Goal: Check status: Check status

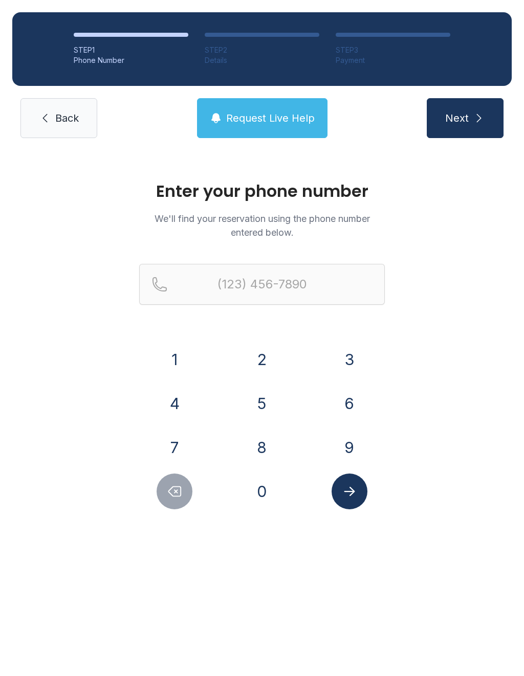
click at [356, 447] on button "9" at bounding box center [349, 448] width 36 height 36
click at [178, 360] on button "1" at bounding box center [174, 360] width 36 height 36
click at [270, 399] on button "5" at bounding box center [262, 404] width 36 height 36
click at [178, 443] on button "7" at bounding box center [174, 448] width 36 height 36
click at [356, 349] on button "3" at bounding box center [349, 360] width 36 height 36
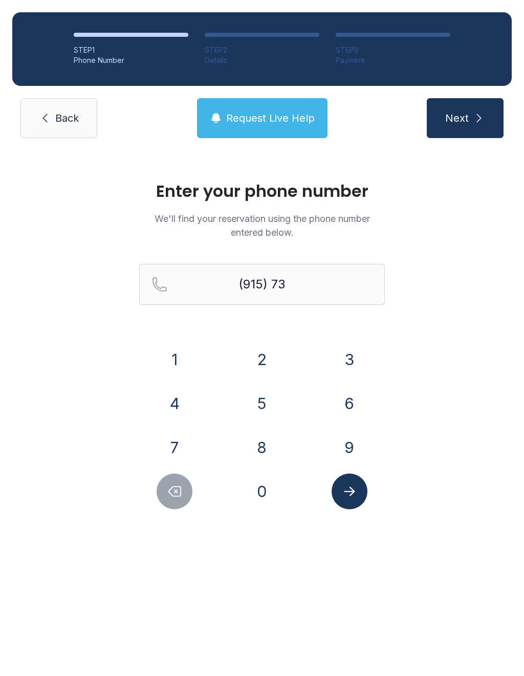
click at [270, 491] on button "0" at bounding box center [262, 492] width 36 height 36
click at [184, 353] on button "1" at bounding box center [174, 360] width 36 height 36
click at [267, 393] on button "5" at bounding box center [262, 404] width 36 height 36
click at [265, 443] on button "8" at bounding box center [262, 448] width 36 height 36
click at [270, 396] on button "5" at bounding box center [262, 404] width 36 height 36
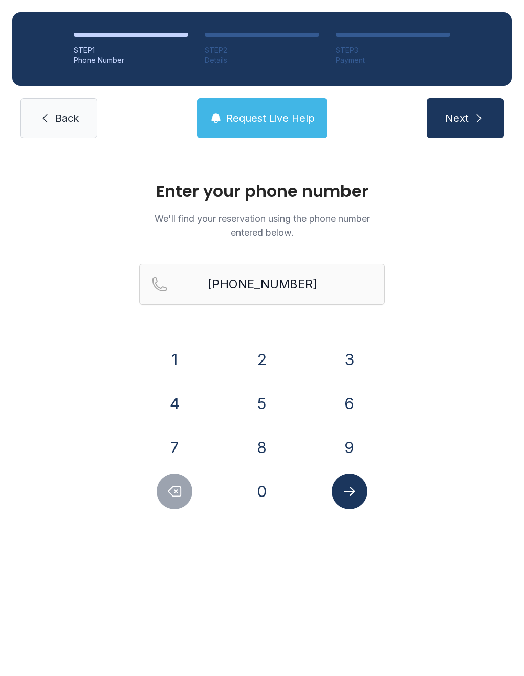
click at [359, 487] on button "Submit lookup form" at bounding box center [349, 492] width 36 height 36
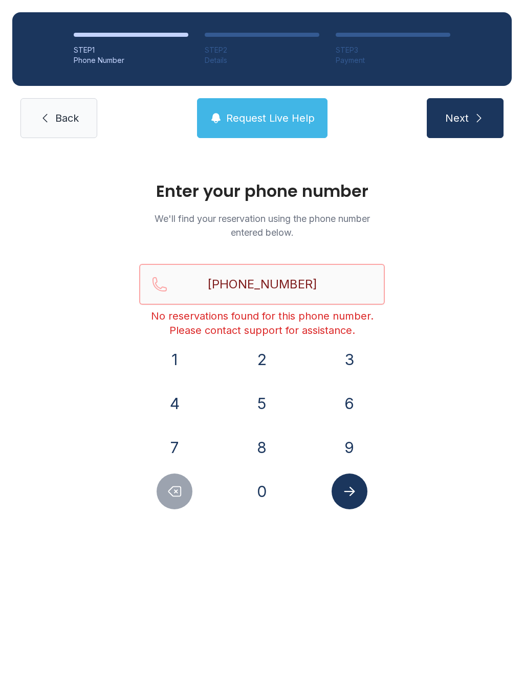
click at [319, 286] on input "[PHONE_NUMBER]" at bounding box center [261, 284] width 245 height 41
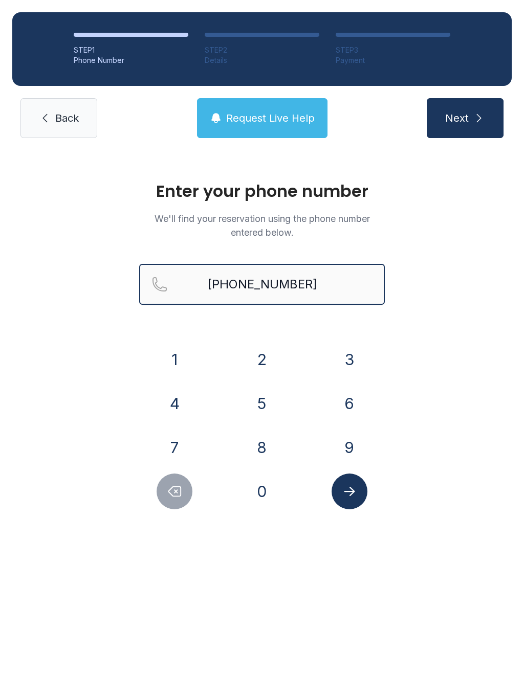
type input "[PHONE_NUMBER]"
click at [464, 118] on button "Next" at bounding box center [465, 118] width 77 height 40
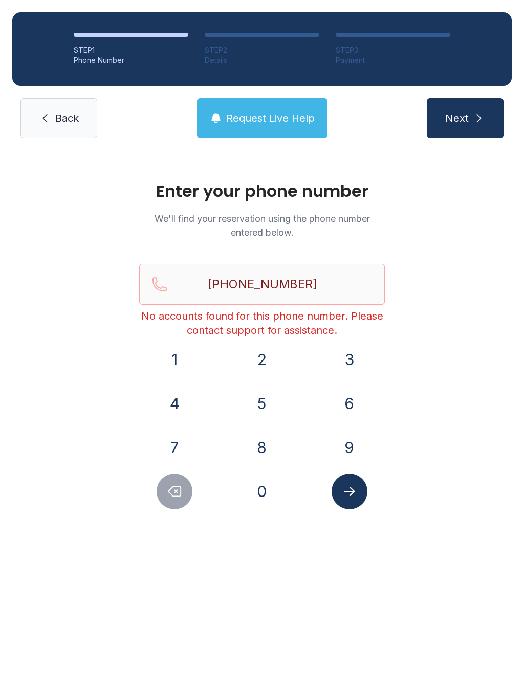
click at [69, 115] on span "Back" at bounding box center [67, 118] width 24 height 14
